Goal: Information Seeking & Learning: Learn about a topic

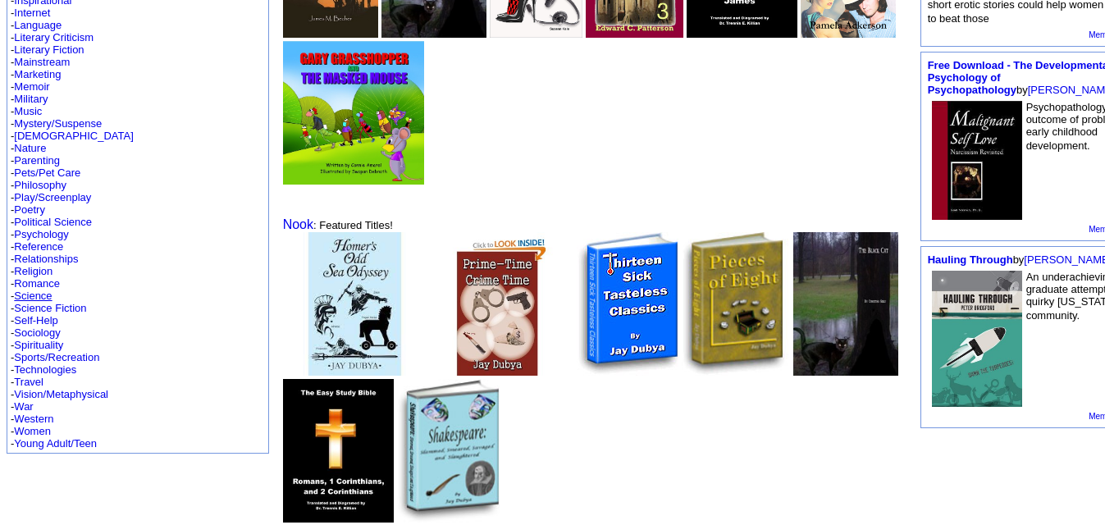
scroll to position [488, 0]
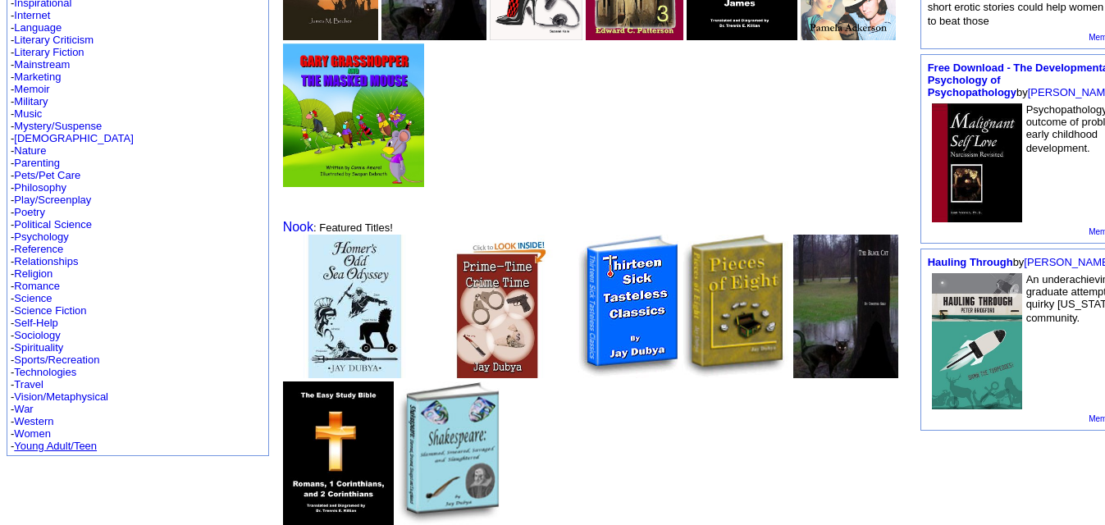
click at [69, 440] on link "Young Adult/Teen" at bounding box center [55, 446] width 83 height 12
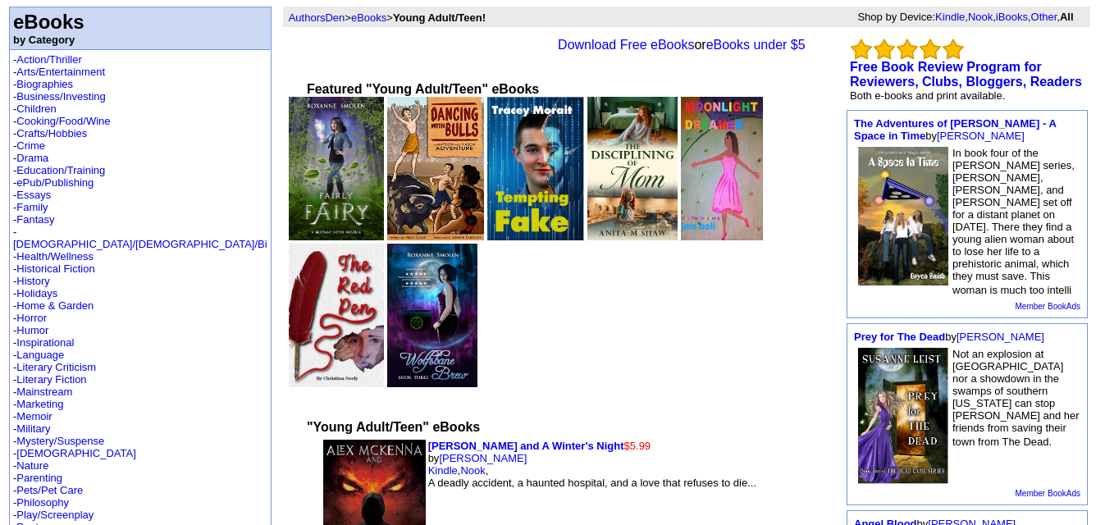
scroll to position [82, 0]
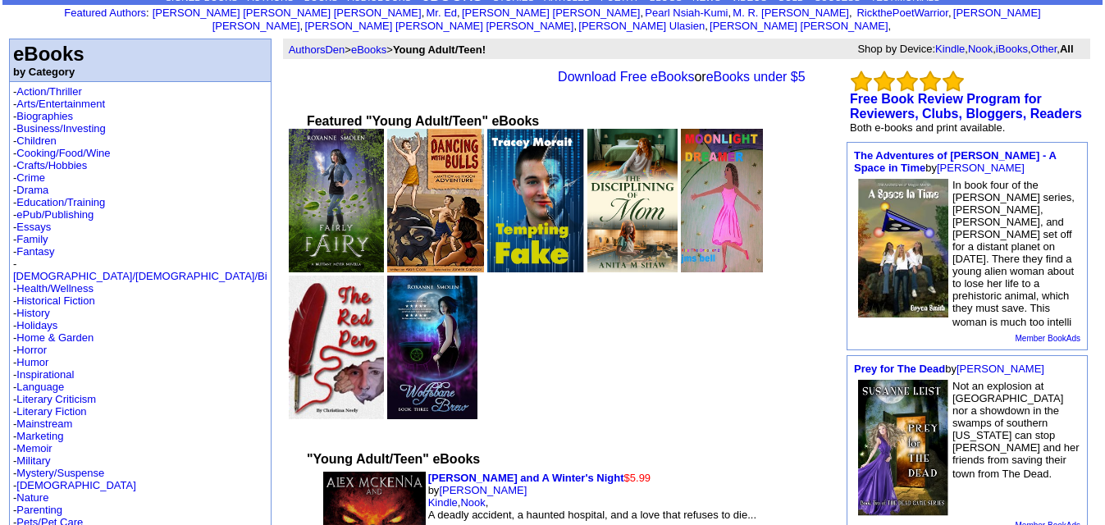
click at [289, 207] on img at bounding box center [337, 200] width 96 height 143
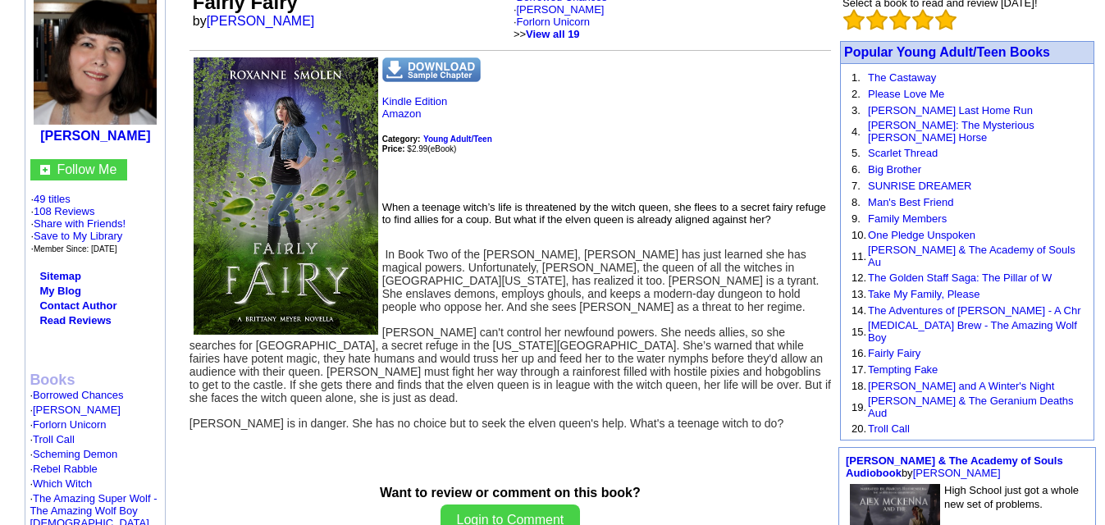
scroll to position [162, 0]
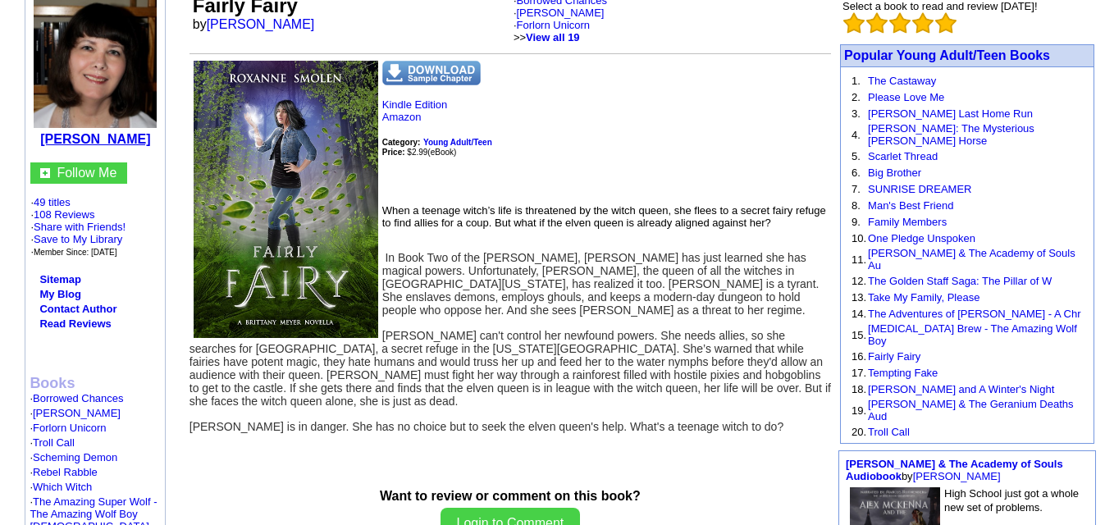
click at [57, 132] on b "Roxanne Smolen" at bounding box center [95, 139] width 110 height 14
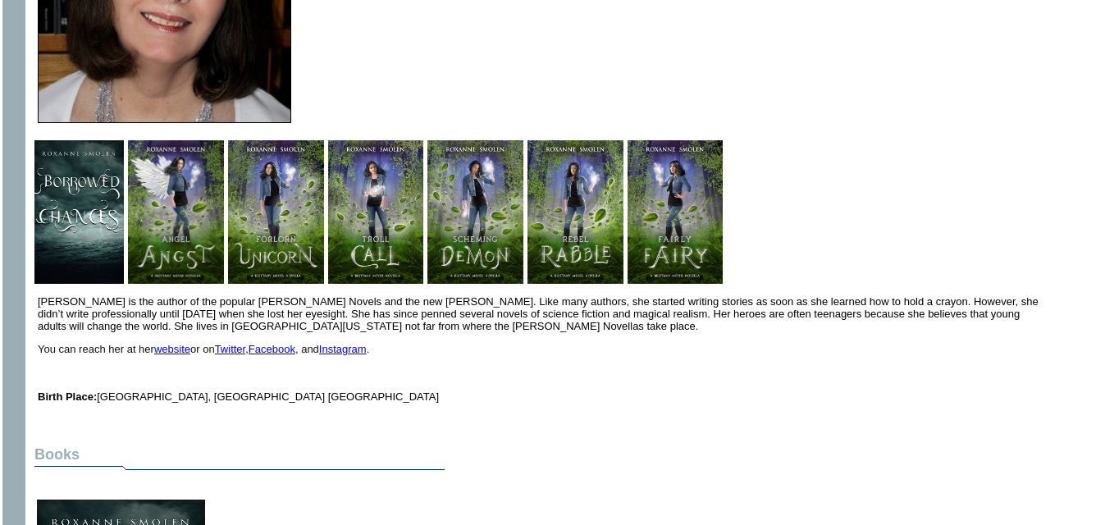
scroll to position [371, 0]
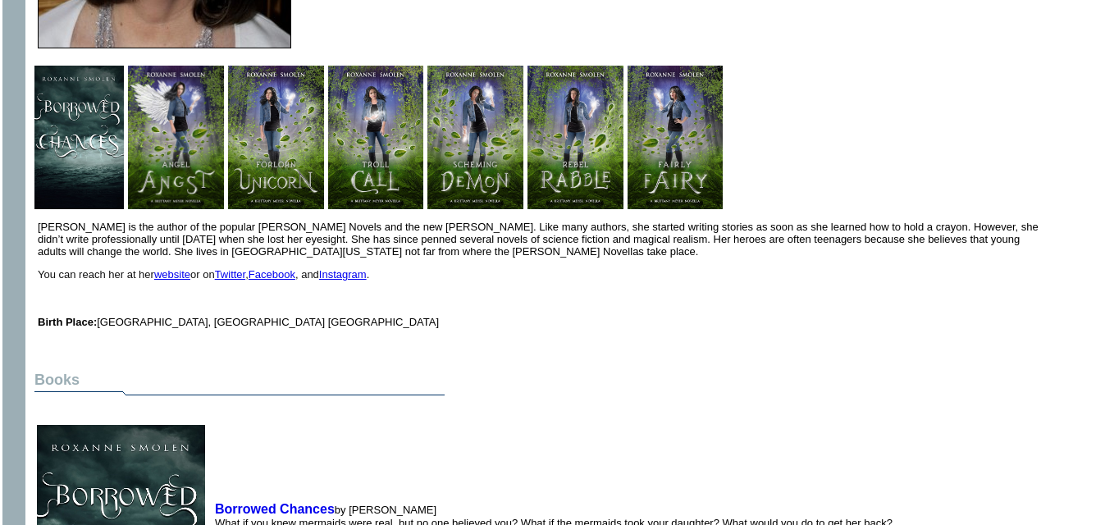
click at [282, 268] on link "Facebook" at bounding box center [271, 274] width 47 height 12
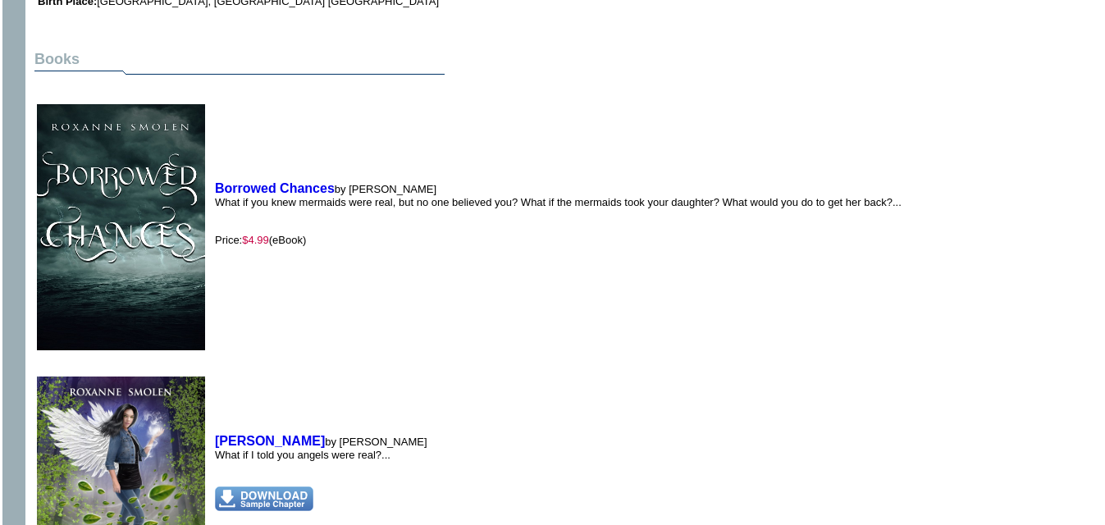
scroll to position [690, 0]
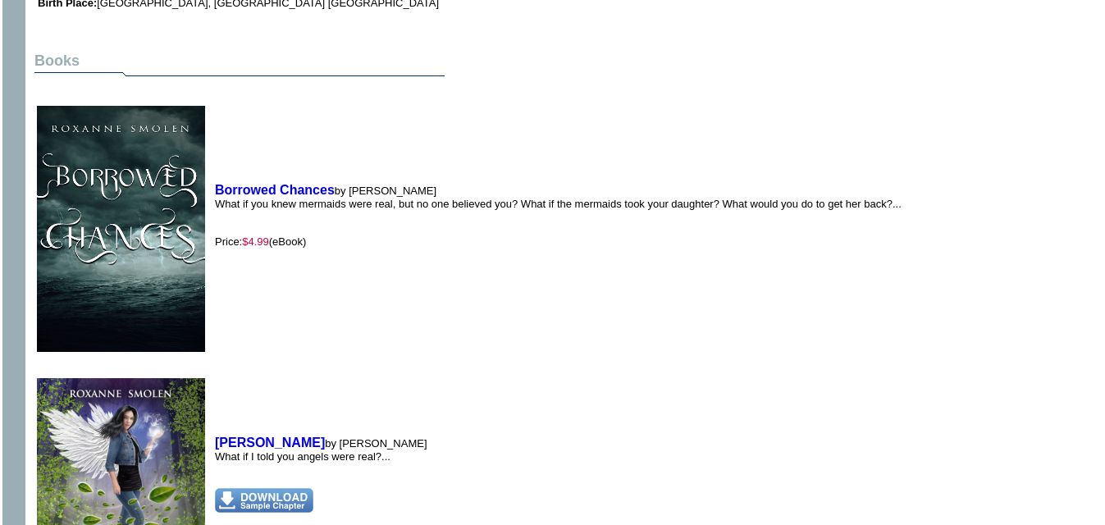
click at [132, 194] on img at bounding box center [121, 229] width 168 height 246
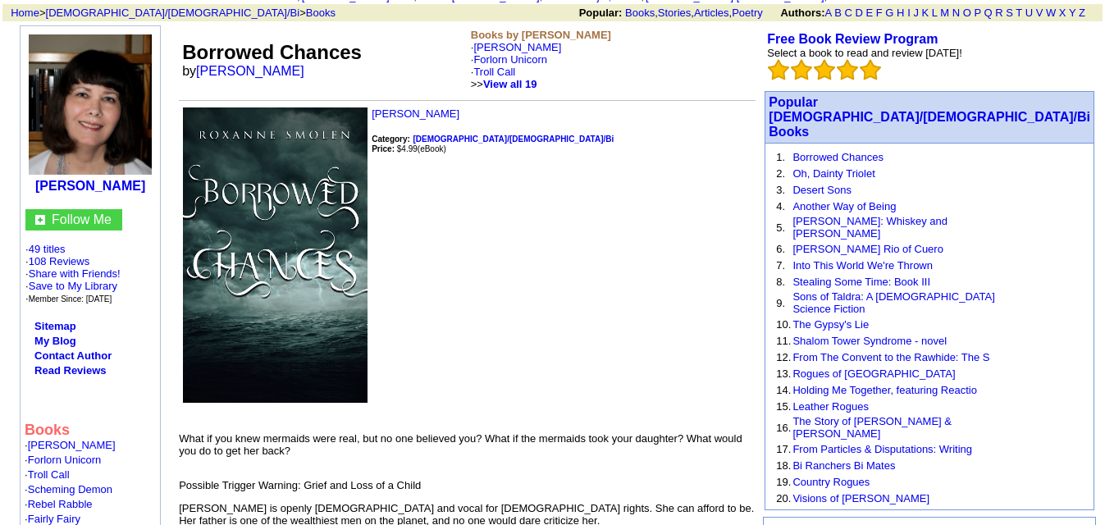
scroll to position [116, 0]
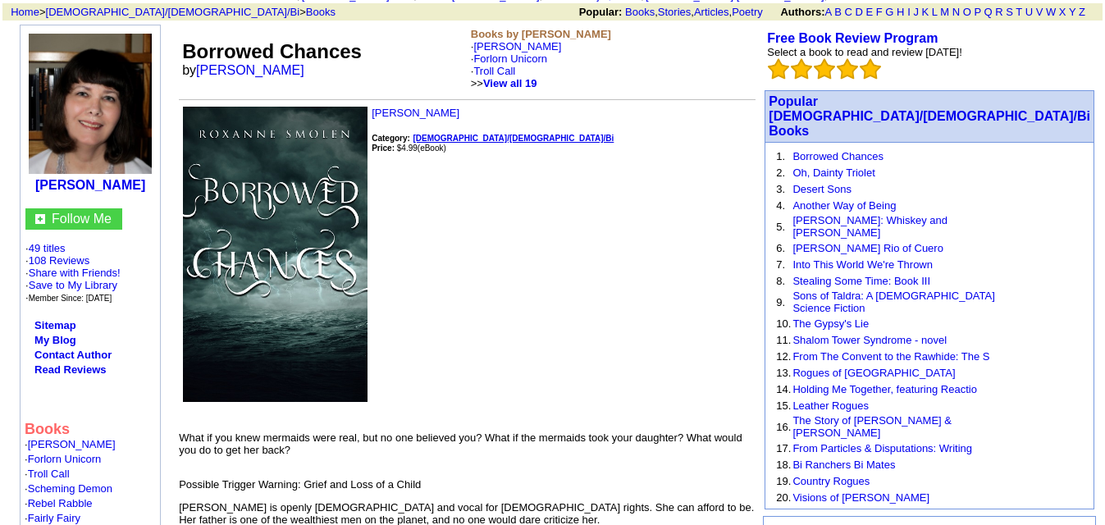
click at [455, 134] on b "[DEMOGRAPHIC_DATA]/[DEMOGRAPHIC_DATA]/Bi" at bounding box center [513, 138] width 201 height 9
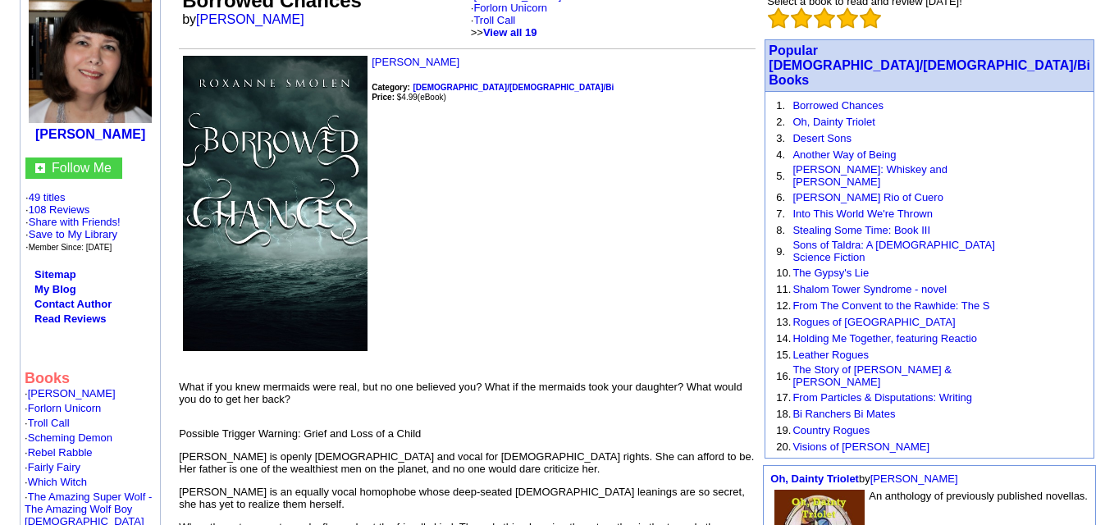
scroll to position [166, 0]
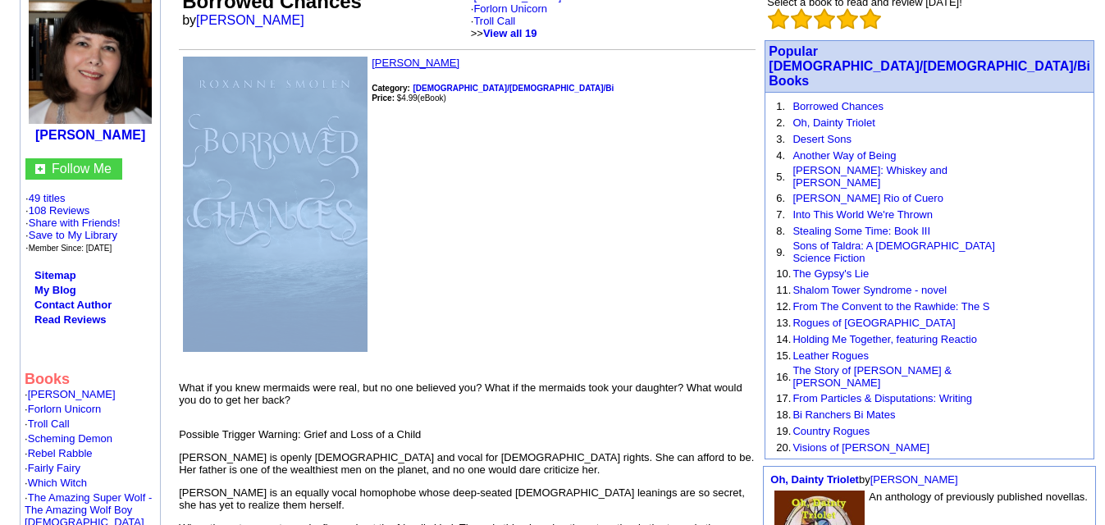
drag, startPoint x: 565, startPoint y: 321, endPoint x: 383, endPoint y: 48, distance: 327.5
click at [383, 57] on td "Roxanne Smolen Category: Gay/Lesbian/Bi Price: $4.99 (eBook) What if you knew m…" at bounding box center [467, 302] width 576 height 490
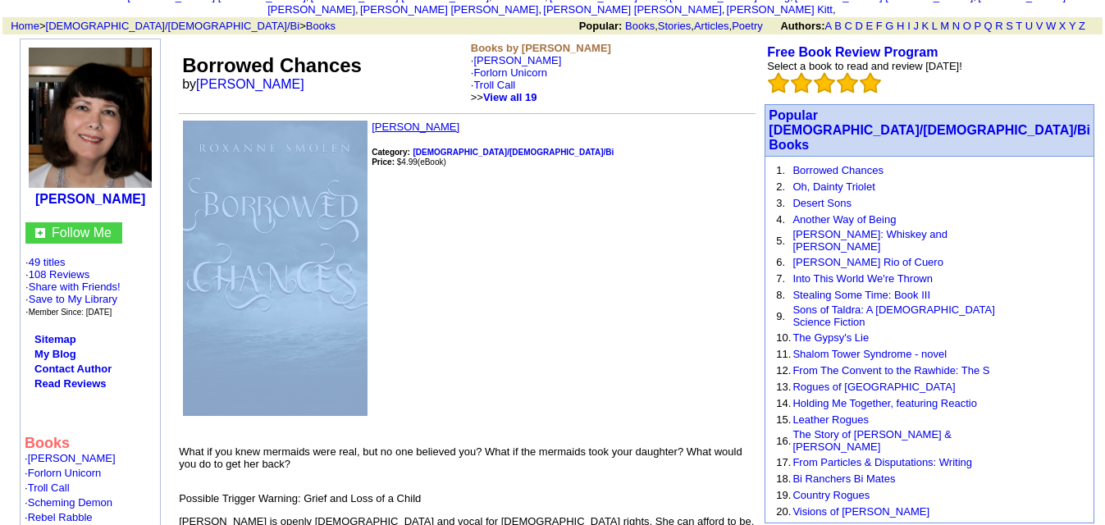
scroll to position [101, 0]
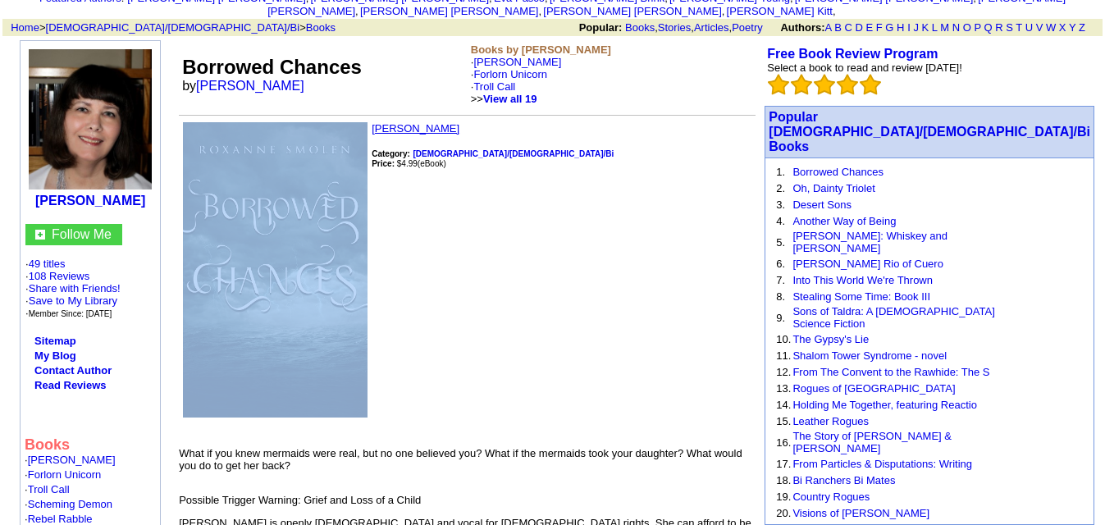
copy table
click at [580, 141] on p "Roxanne Smolen Category: Gay/Lesbian/Bi Price: $4.99 (eBook)" at bounding box center [467, 278] width 576 height 312
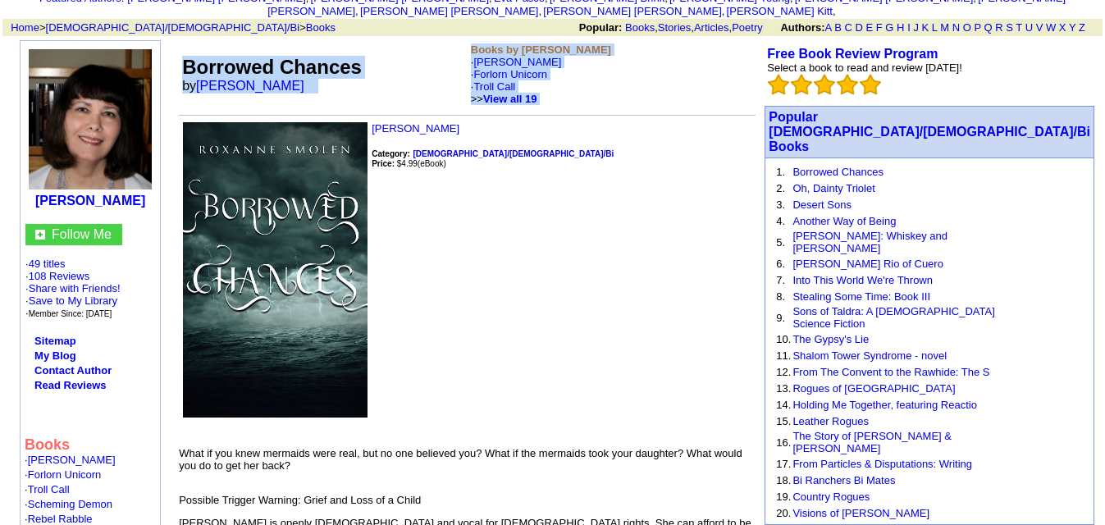
drag, startPoint x: 194, startPoint y: 47, endPoint x: 593, endPoint y: 394, distance: 528.3
copy tbody "Borrowed Chances by Roxanne Smolen Books by Roxanne Smolen · Angel Angst · Forl…"
